Goal: Information Seeking & Learning: Learn about a topic

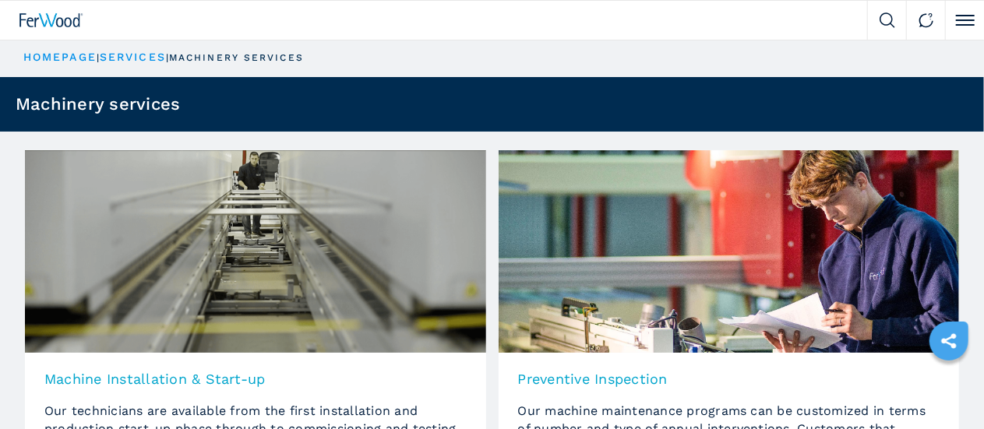
click at [0, 0] on span "Engineering solution" at bounding box center [0, 0] width 0 height 0
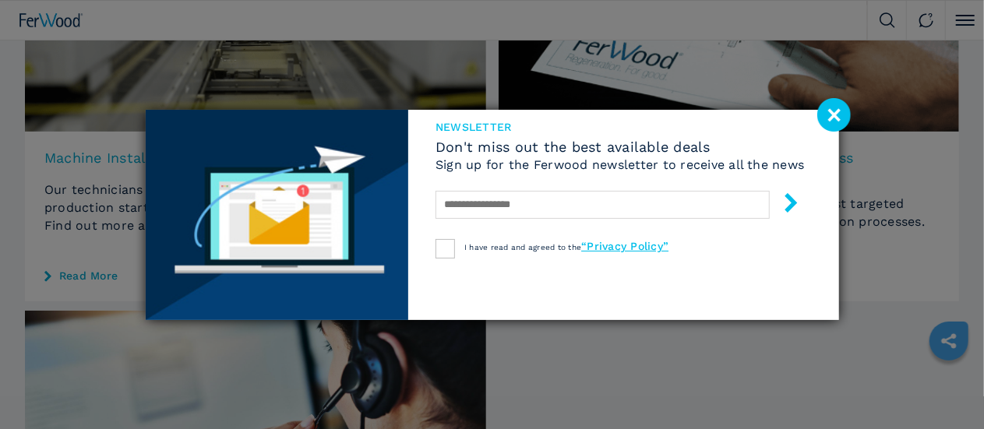
scroll to position [43, 0]
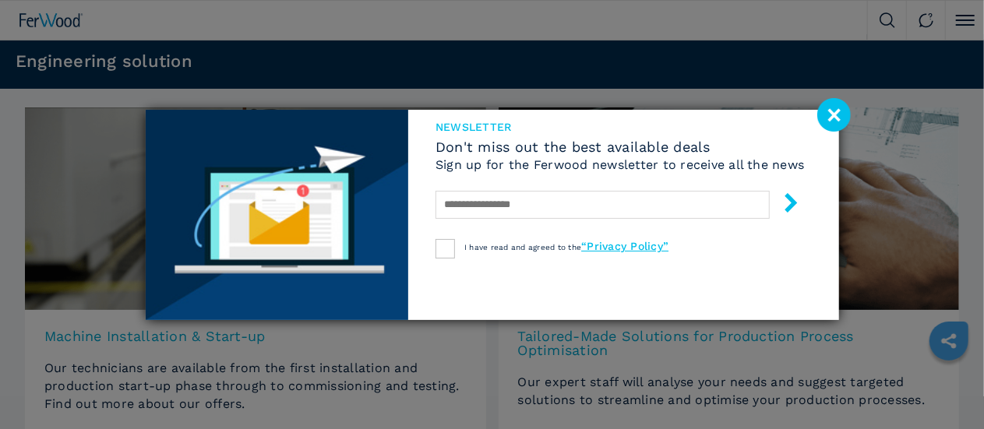
click at [154, 79] on div "newsletter Don't miss out the best available deals Sign up for the Ferwood news…" at bounding box center [492, 214] width 984 height 429
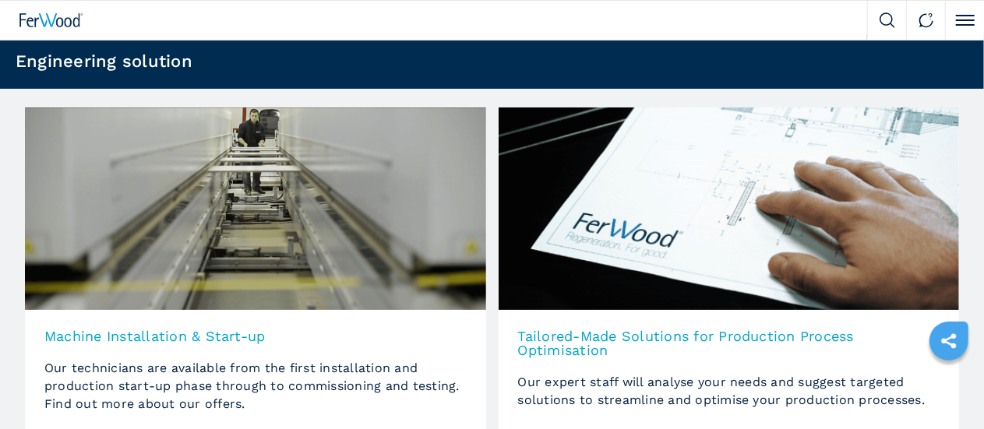
click at [0, 0] on link "Video Gallery" at bounding box center [0, 0] width 0 height 0
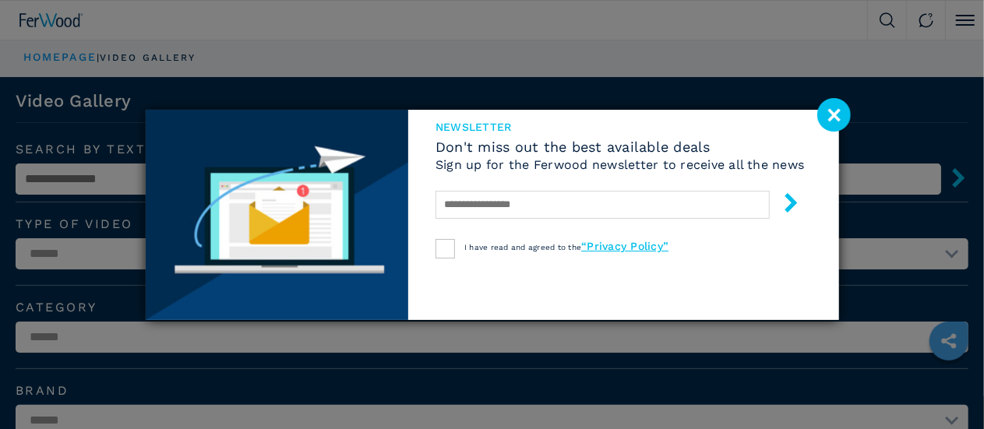
click at [644, 32] on div "newsletter Don't miss out the best available deals Sign up for the Ferwood news…" at bounding box center [492, 214] width 984 height 429
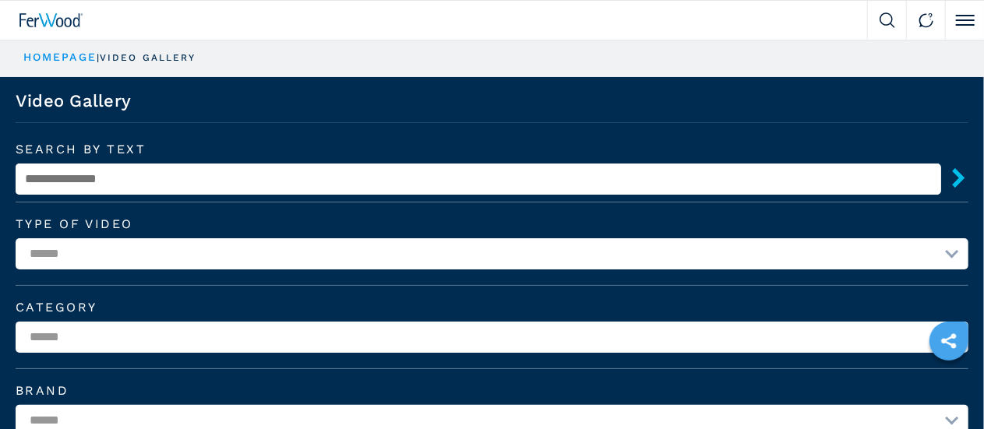
click at [0, 0] on link "We sell" at bounding box center [0, 0] width 0 height 0
click at [0, 0] on input "text" at bounding box center [0, 0] width 0 height 0
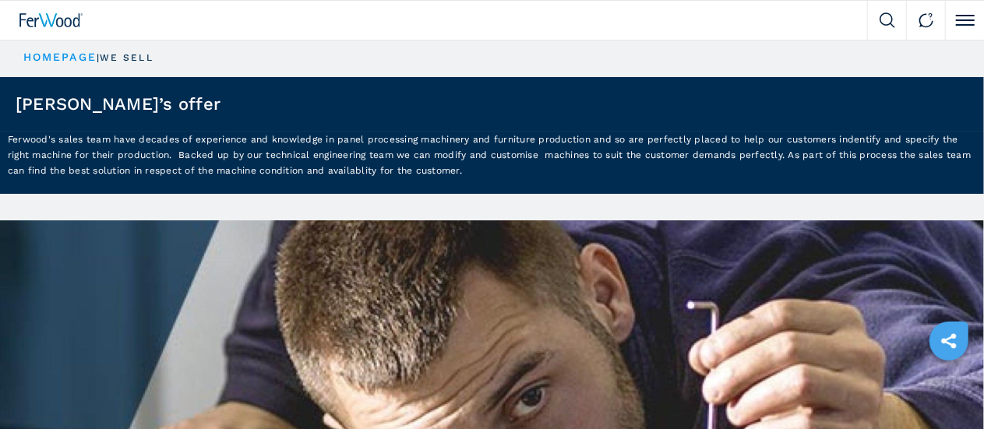
click at [0, 0] on div "Contact us" at bounding box center [0, 0] width 0 height 0
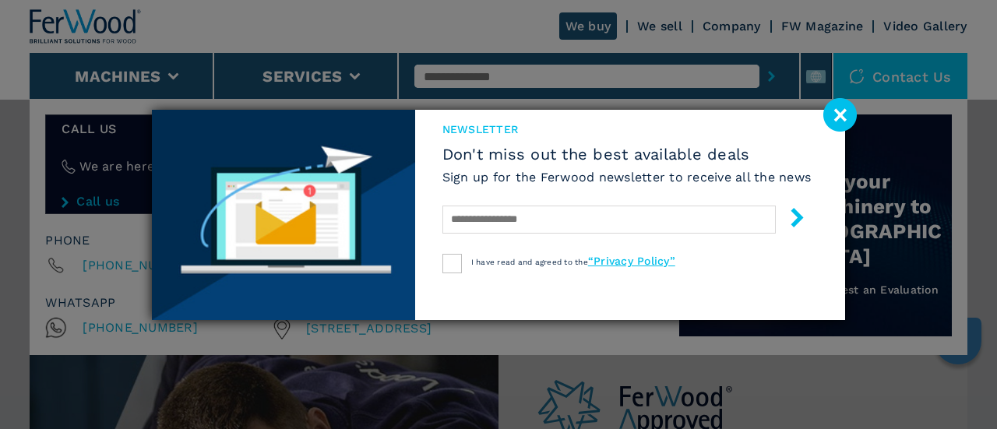
click at [513, 72] on div "newsletter Don't miss out the best available deals Sign up for the Ferwood news…" at bounding box center [498, 214] width 997 height 429
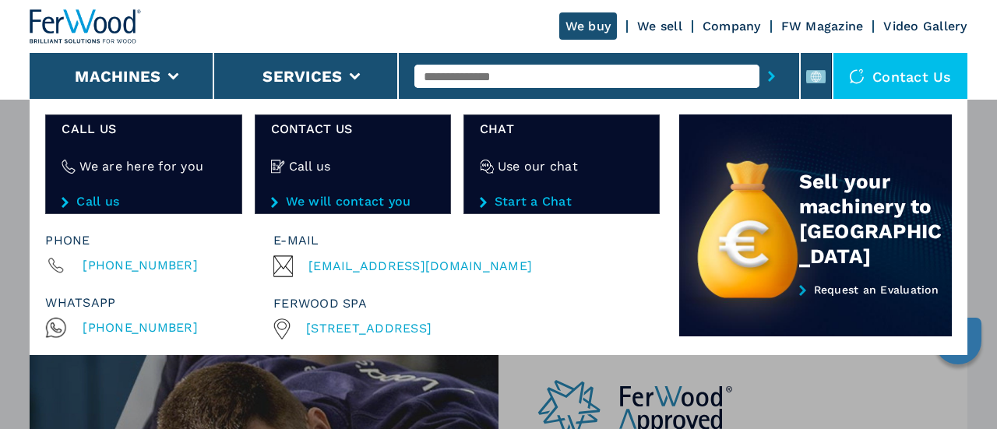
click at [513, 73] on input "text" at bounding box center [586, 76] width 345 height 23
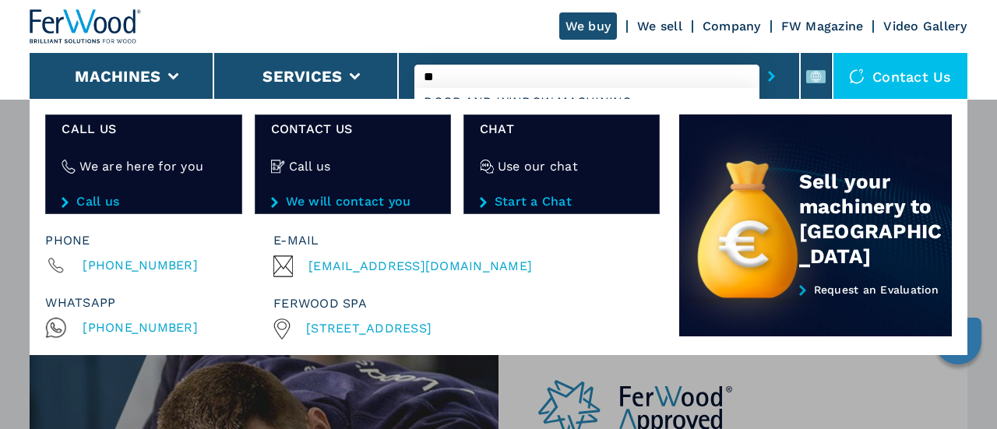
type input "*"
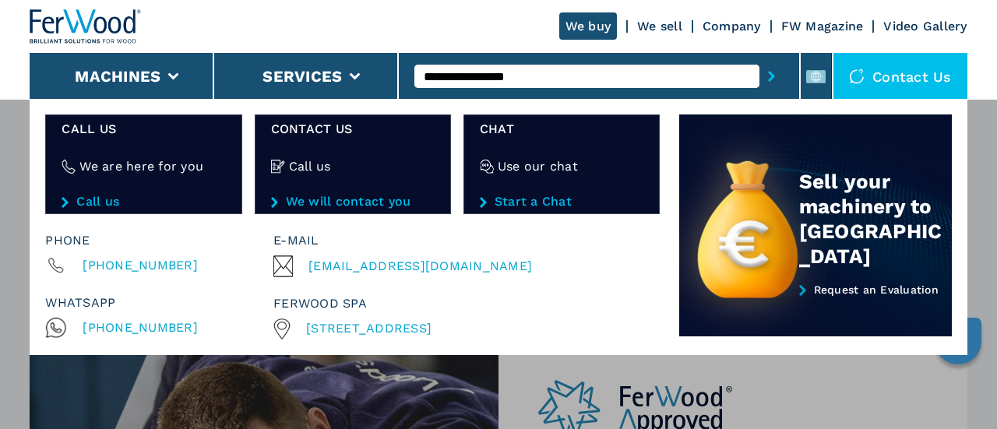
type input "**********"
click at [772, 81] on icon "submit-button" at bounding box center [771, 76] width 7 height 11
click at [771, 77] on icon "submit-button" at bounding box center [771, 76] width 7 height 11
click at [770, 77] on icon "submit-button" at bounding box center [771, 76] width 7 height 11
